Goal: Communication & Community: Answer question/provide support

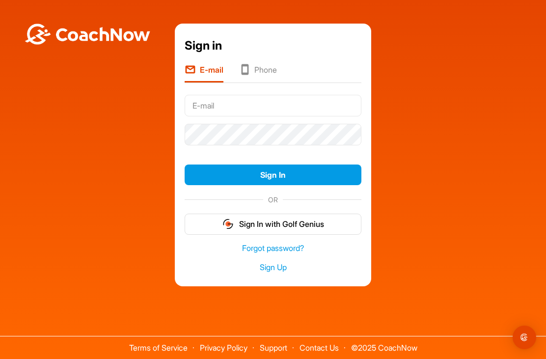
click at [202, 116] on input "text" at bounding box center [273, 106] width 177 height 22
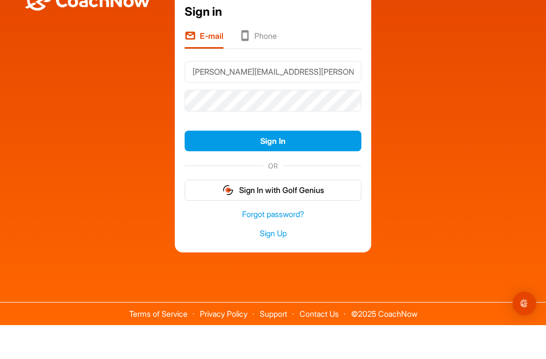
type input "[PERSON_NAME][EMAIL_ADDRESS][PERSON_NAME][DOMAIN_NAME]"
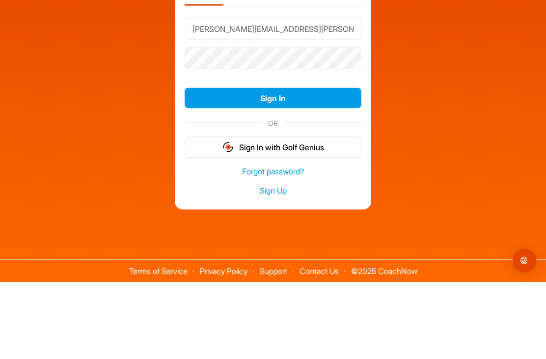
click at [281, 164] on button "Sign In" at bounding box center [273, 174] width 177 height 21
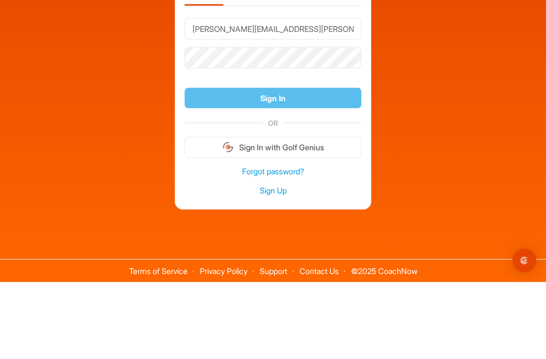
scroll to position [31, 0]
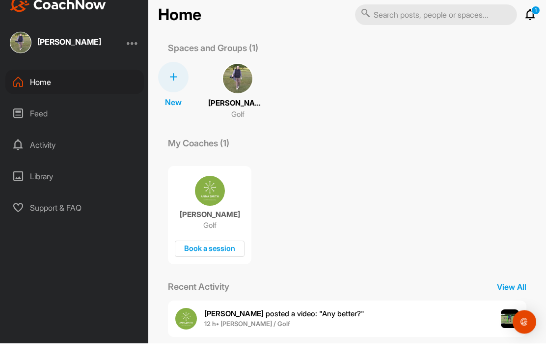
scroll to position [31, 0]
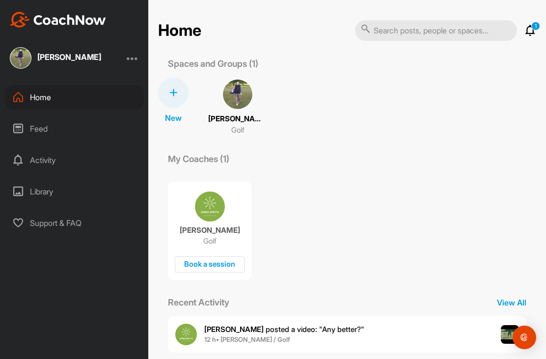
click at [242, 79] on img at bounding box center [237, 94] width 31 height 31
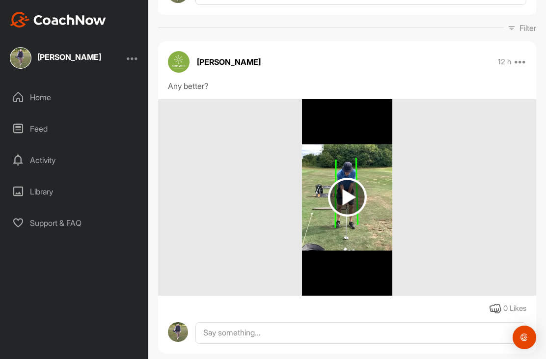
scroll to position [141, 0]
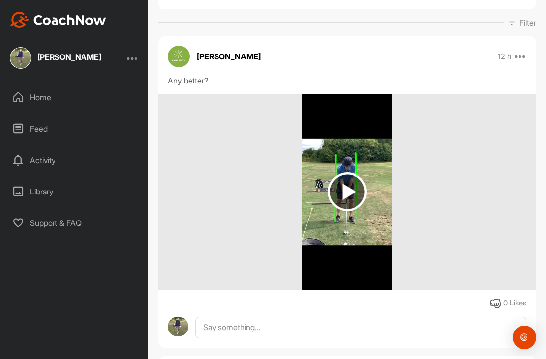
click at [353, 172] on img at bounding box center [347, 191] width 39 height 39
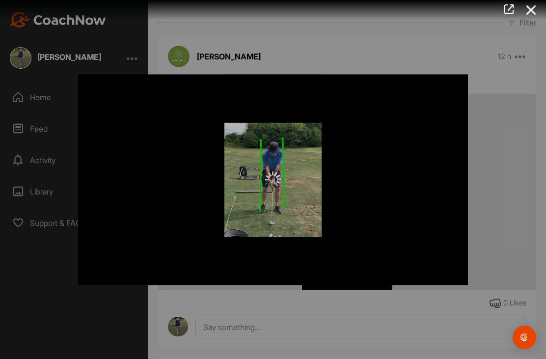
click at [502, 206] on div at bounding box center [273, 179] width 546 height 359
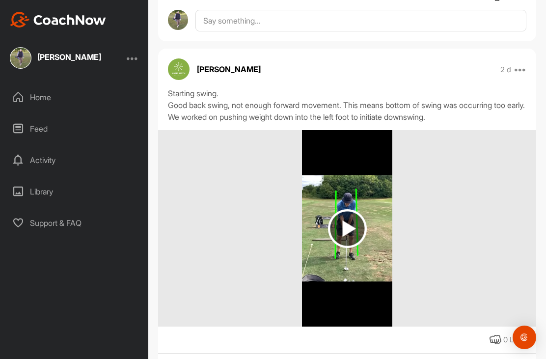
scroll to position [815, 0]
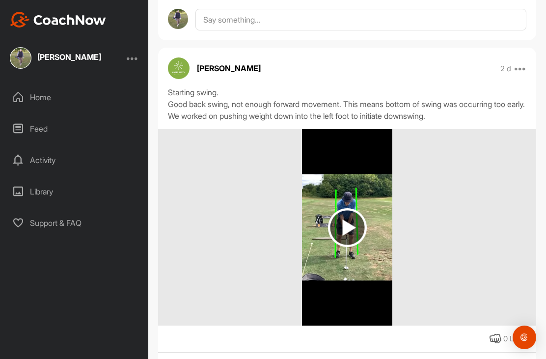
click at [349, 208] on img at bounding box center [347, 227] width 39 height 39
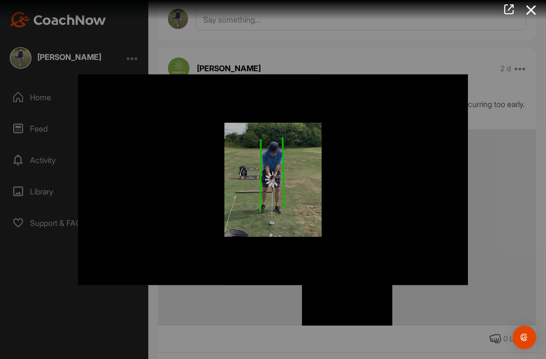
click at [274, 182] on img at bounding box center [273, 180] width 16 height 16
click at [287, 184] on div at bounding box center [273, 180] width 390 height 16
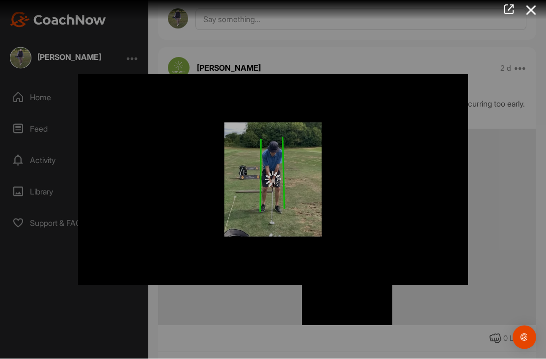
scroll to position [0, 0]
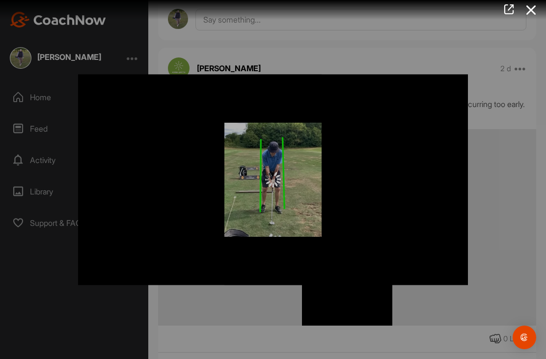
click at [501, 184] on div at bounding box center [273, 179] width 546 height 359
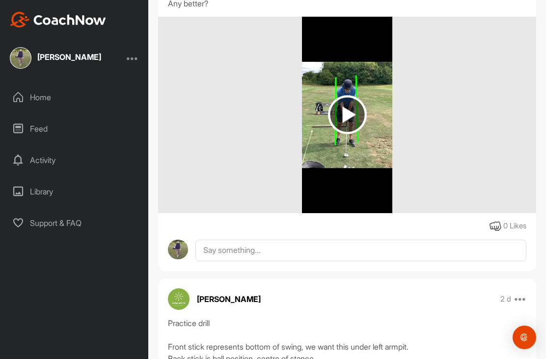
scroll to position [223, 0]
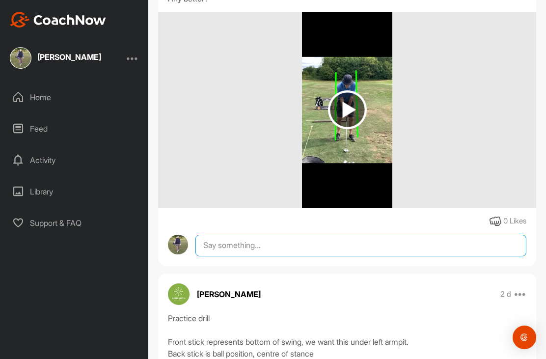
click at [211, 243] on textarea at bounding box center [360, 246] width 331 height 22
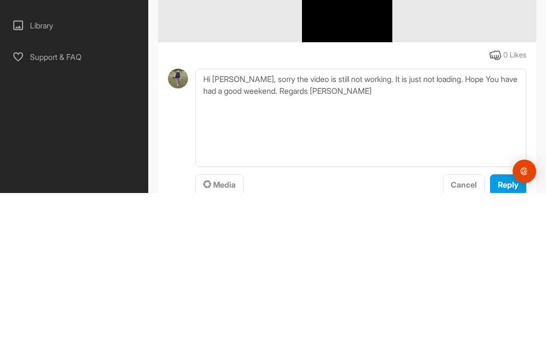
scroll to position [31, 0]
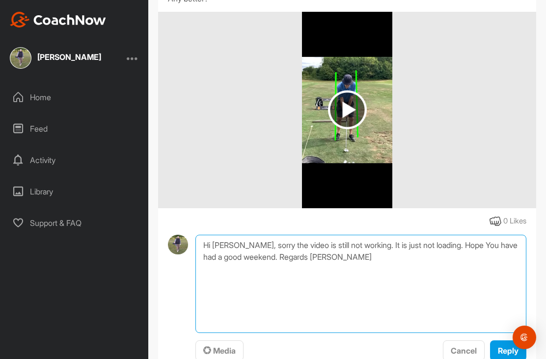
type textarea "Hi [PERSON_NAME], sorry the video is still not working. It is just not loading.…"
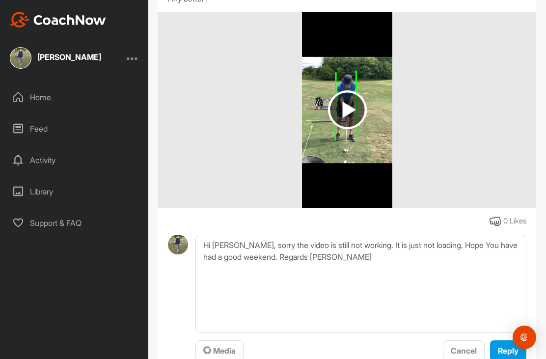
click at [499, 345] on span "Reply" at bounding box center [508, 350] width 21 height 10
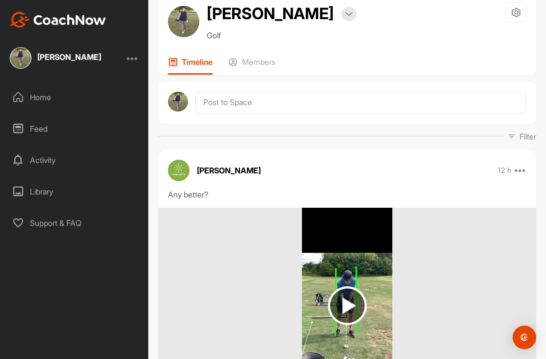
click at [136, 52] on div at bounding box center [133, 58] width 12 height 12
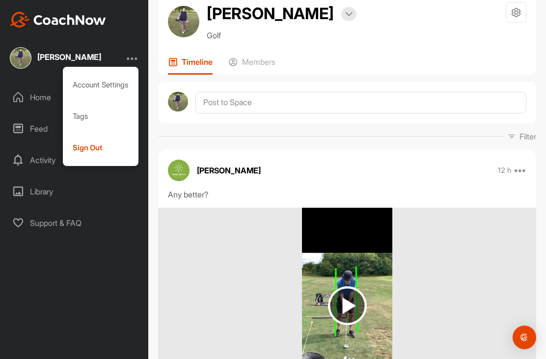
click at [104, 132] on div "Sign Out" at bounding box center [101, 147] width 76 height 31
